Goal: Task Accomplishment & Management: Manage account settings

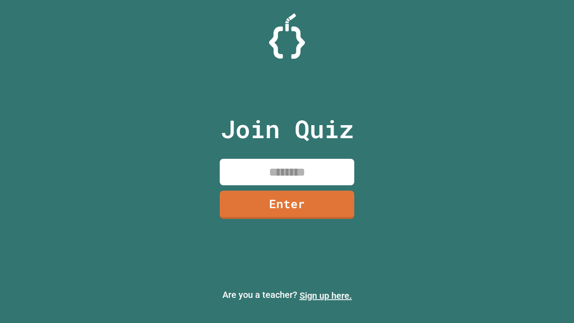
click at [325, 295] on link "Sign up here." at bounding box center [325, 295] width 52 height 11
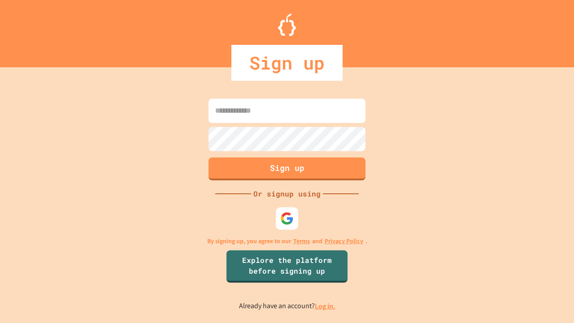
click at [325, 306] on link "Log in." at bounding box center [325, 305] width 21 height 9
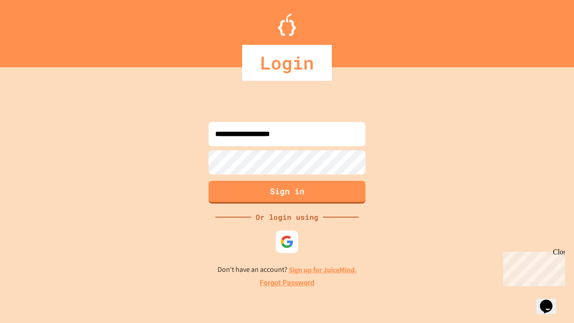
type input "**********"
